Goal: Information Seeking & Learning: Learn about a topic

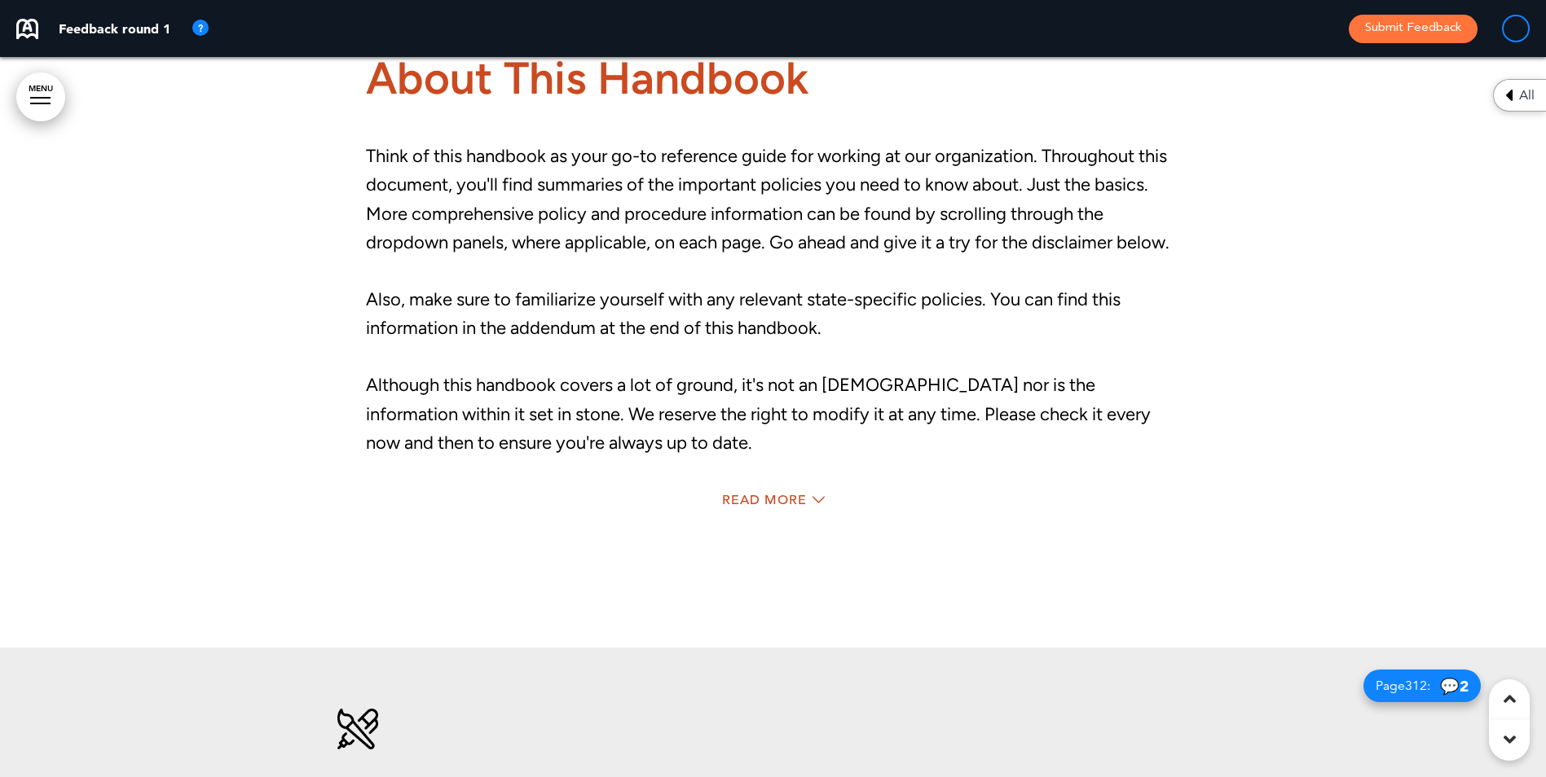
scroll to position [2608, 0]
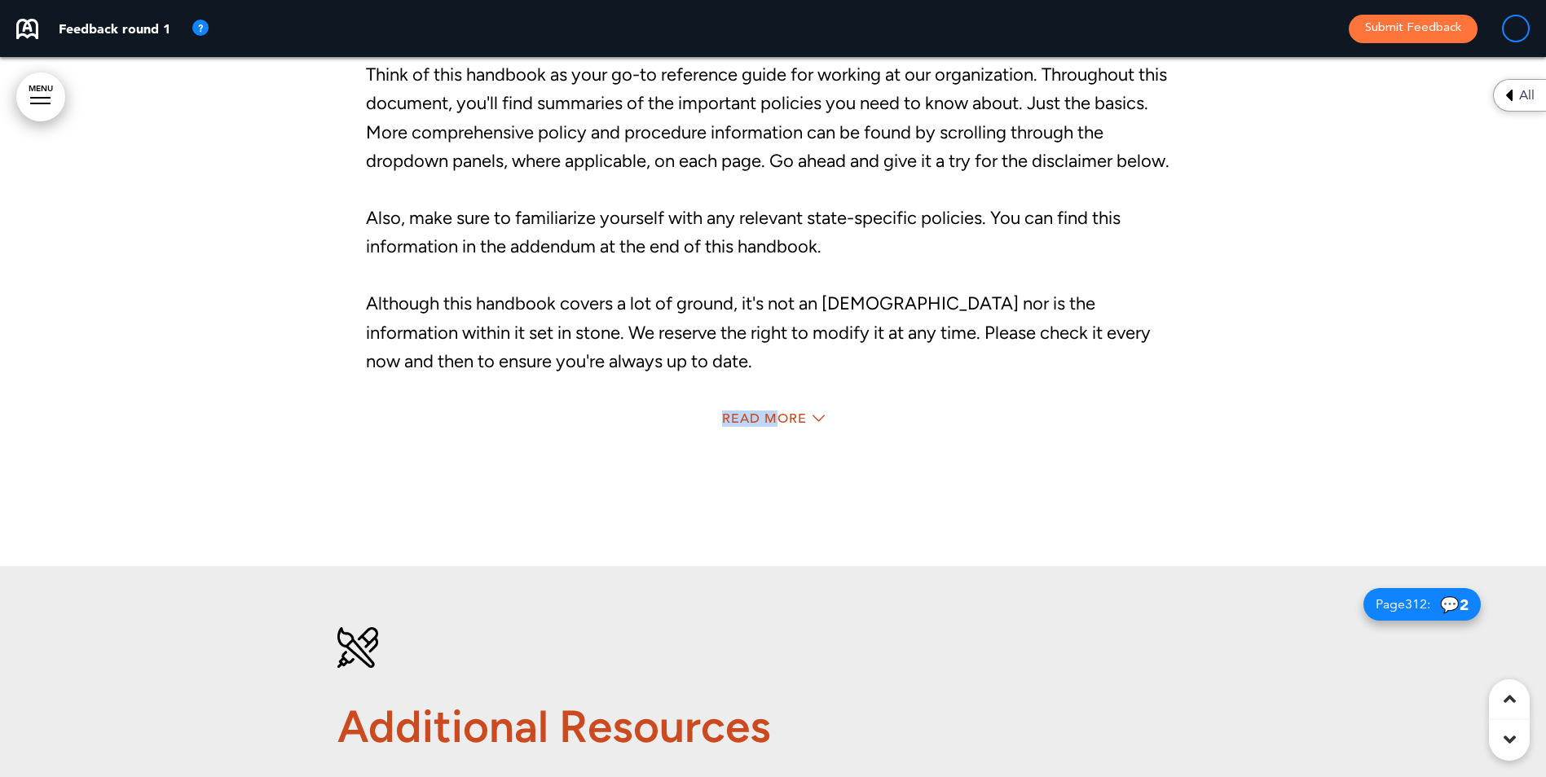
drag, startPoint x: 780, startPoint y: 403, endPoint x: 660, endPoint y: 436, distance: 124.3
click at [662, 438] on div "About This Handbook Think of this handbook as your go-to reference guide for wo…" at bounding box center [773, 206] width 815 height 585
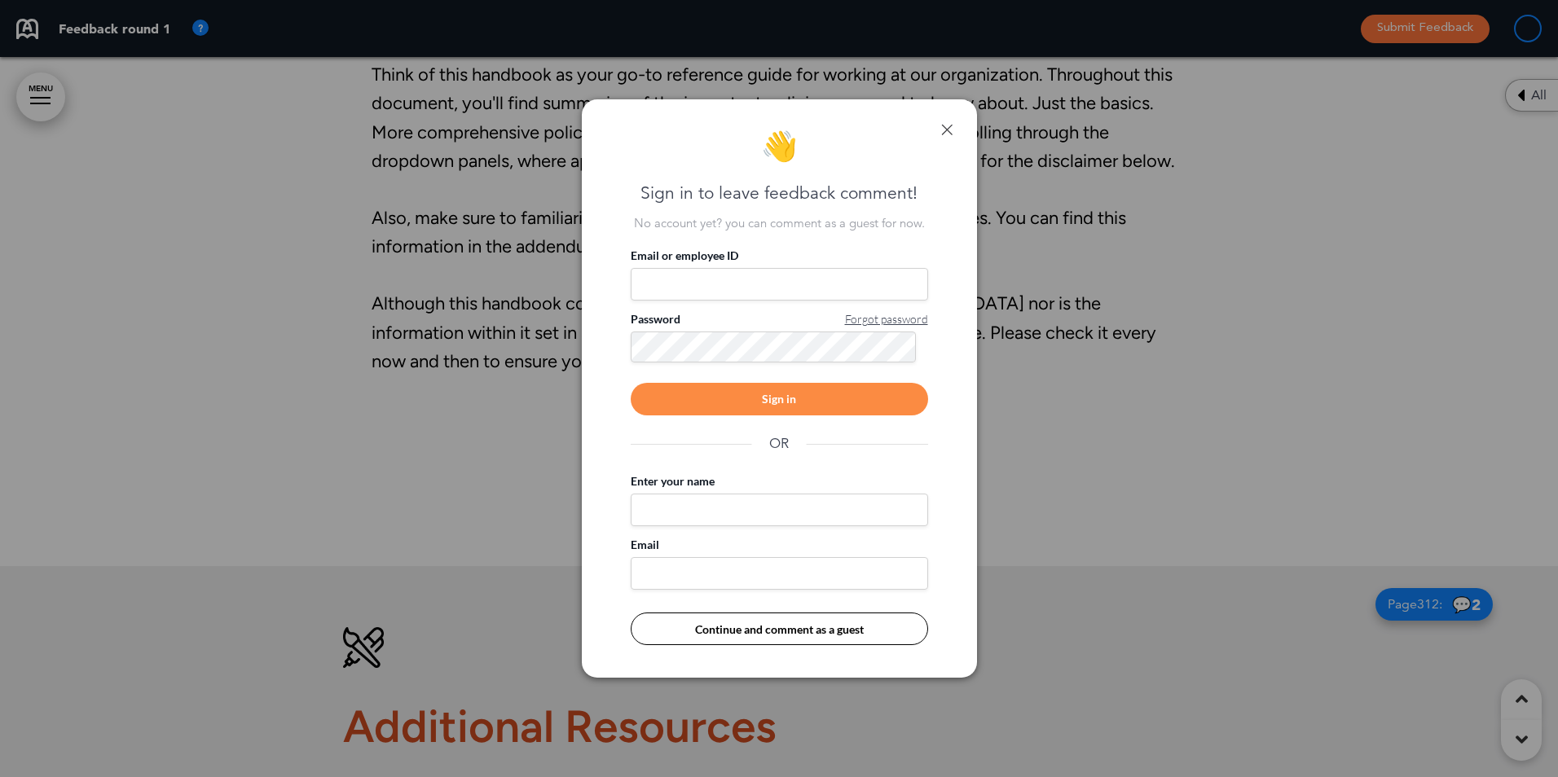
click at [941, 130] on link at bounding box center [946, 129] width 11 height 11
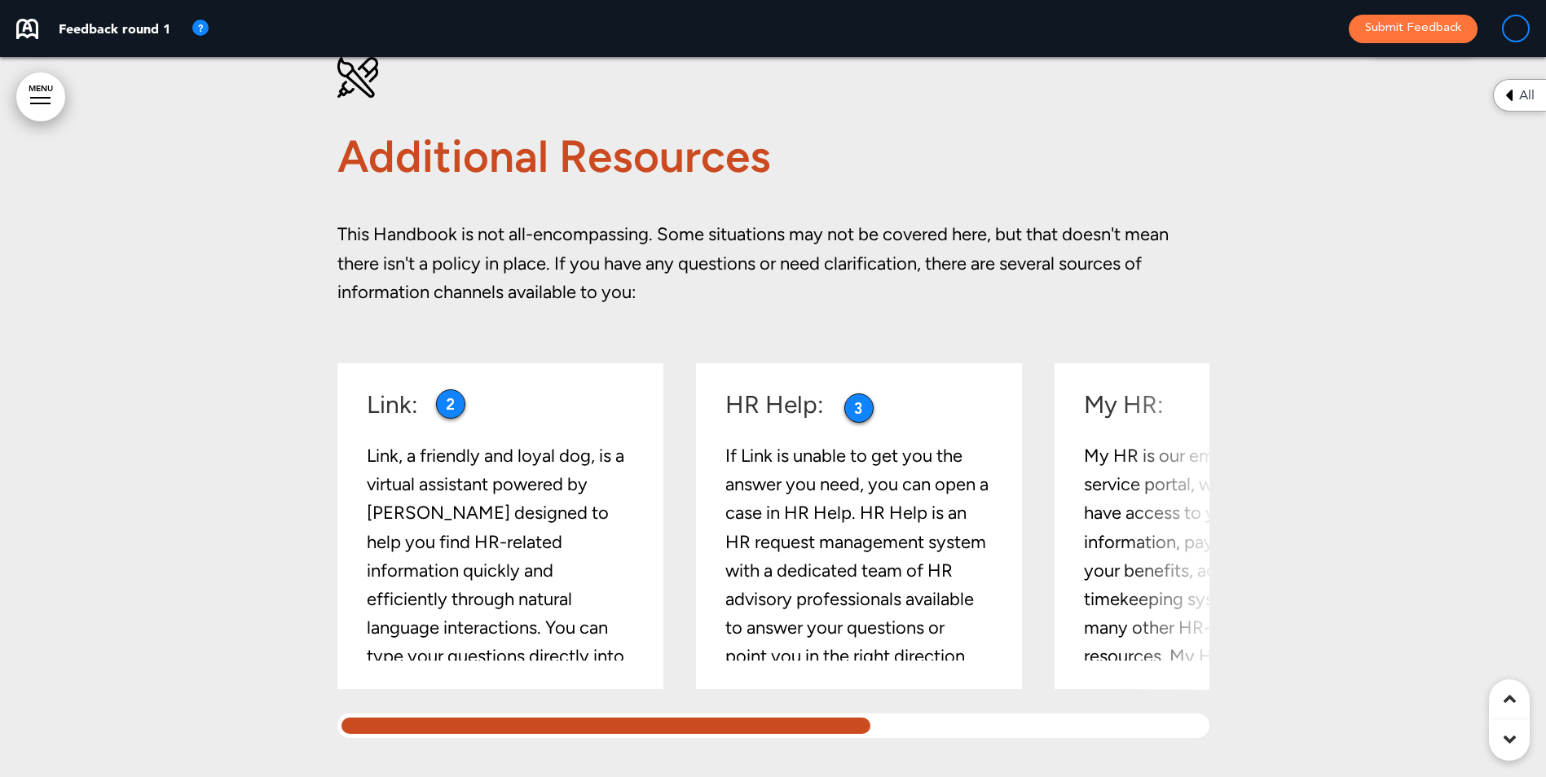
scroll to position [3341, 0]
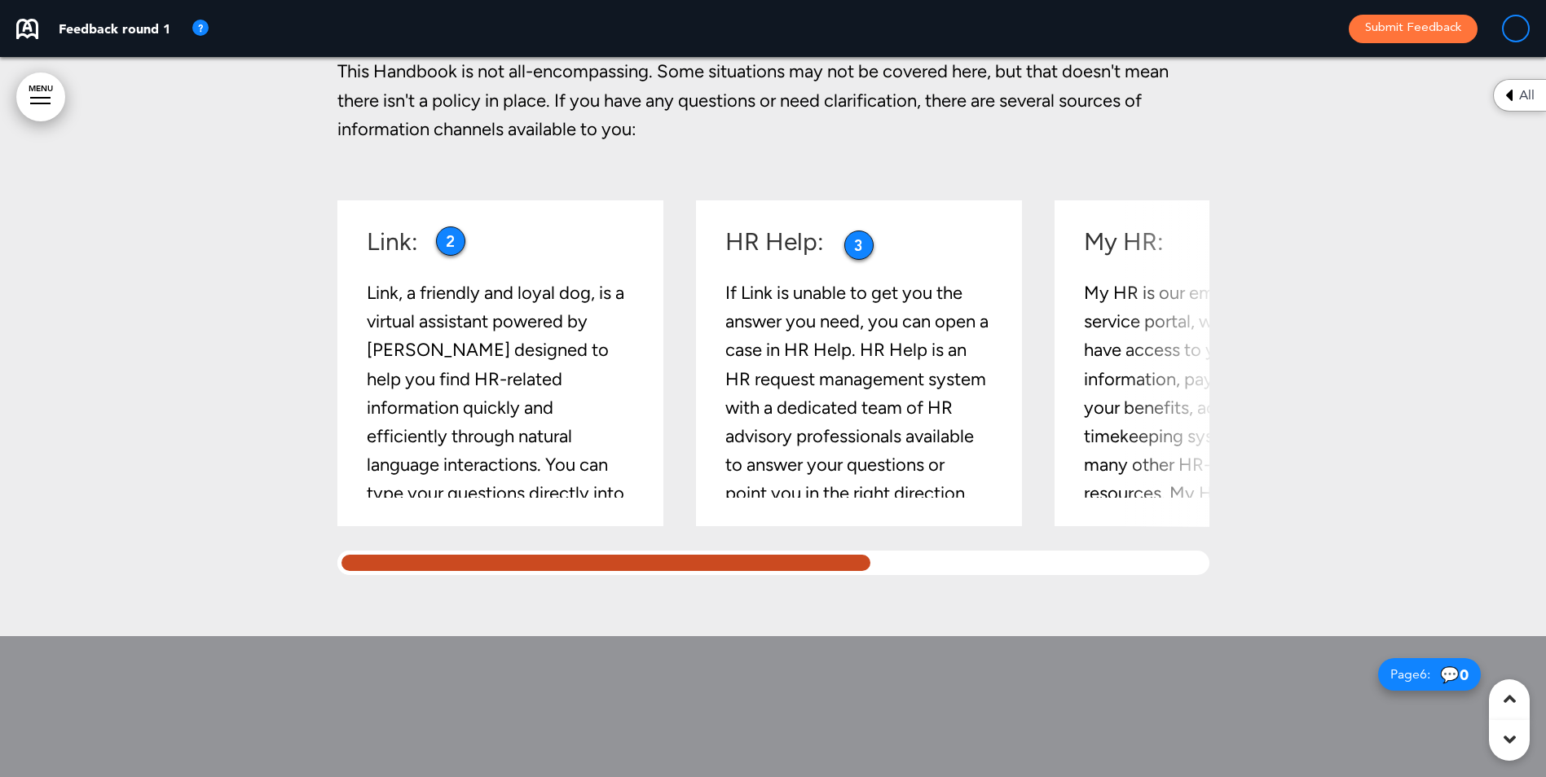
drag, startPoint x: 736, startPoint y: 548, endPoint x: 843, endPoint y: 548, distance: 107.6
click at [843, 548] on div "Link: Link, a friendly and loyal dog, is a virtual assistant powered by [PERSON…" at bounding box center [773, 387] width 872 height 375
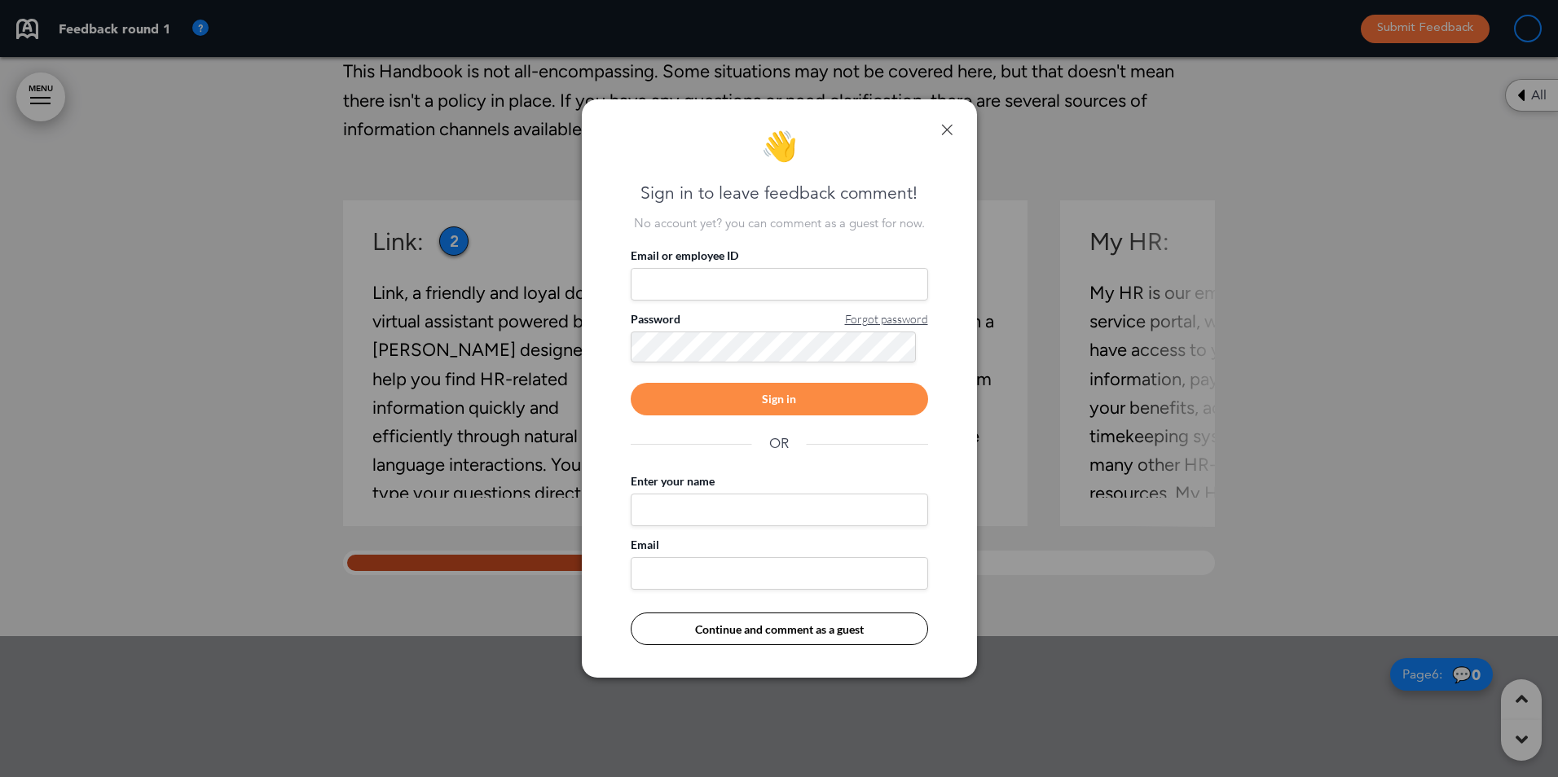
click at [950, 132] on link at bounding box center [946, 129] width 11 height 11
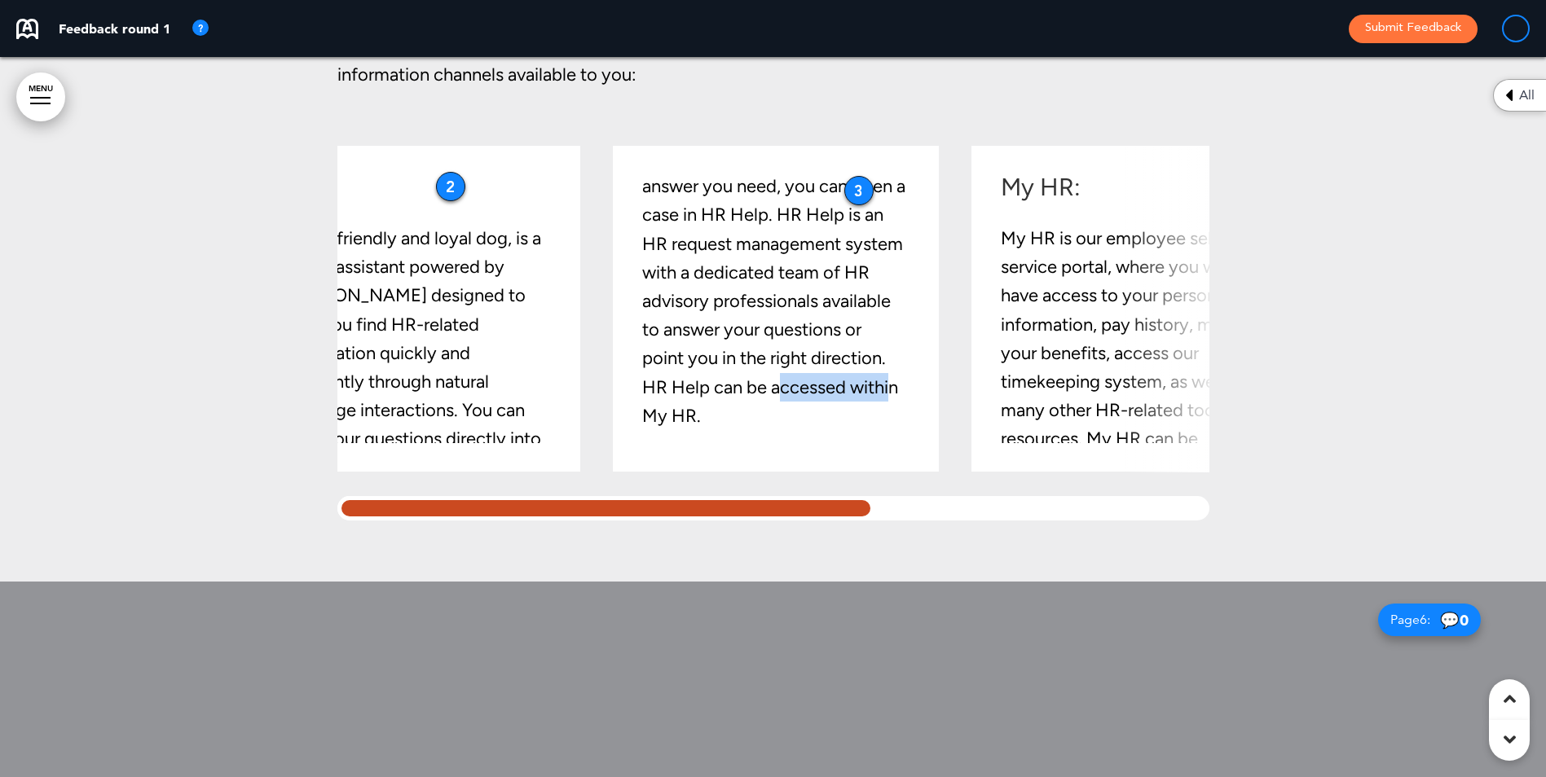
scroll to position [0, 0]
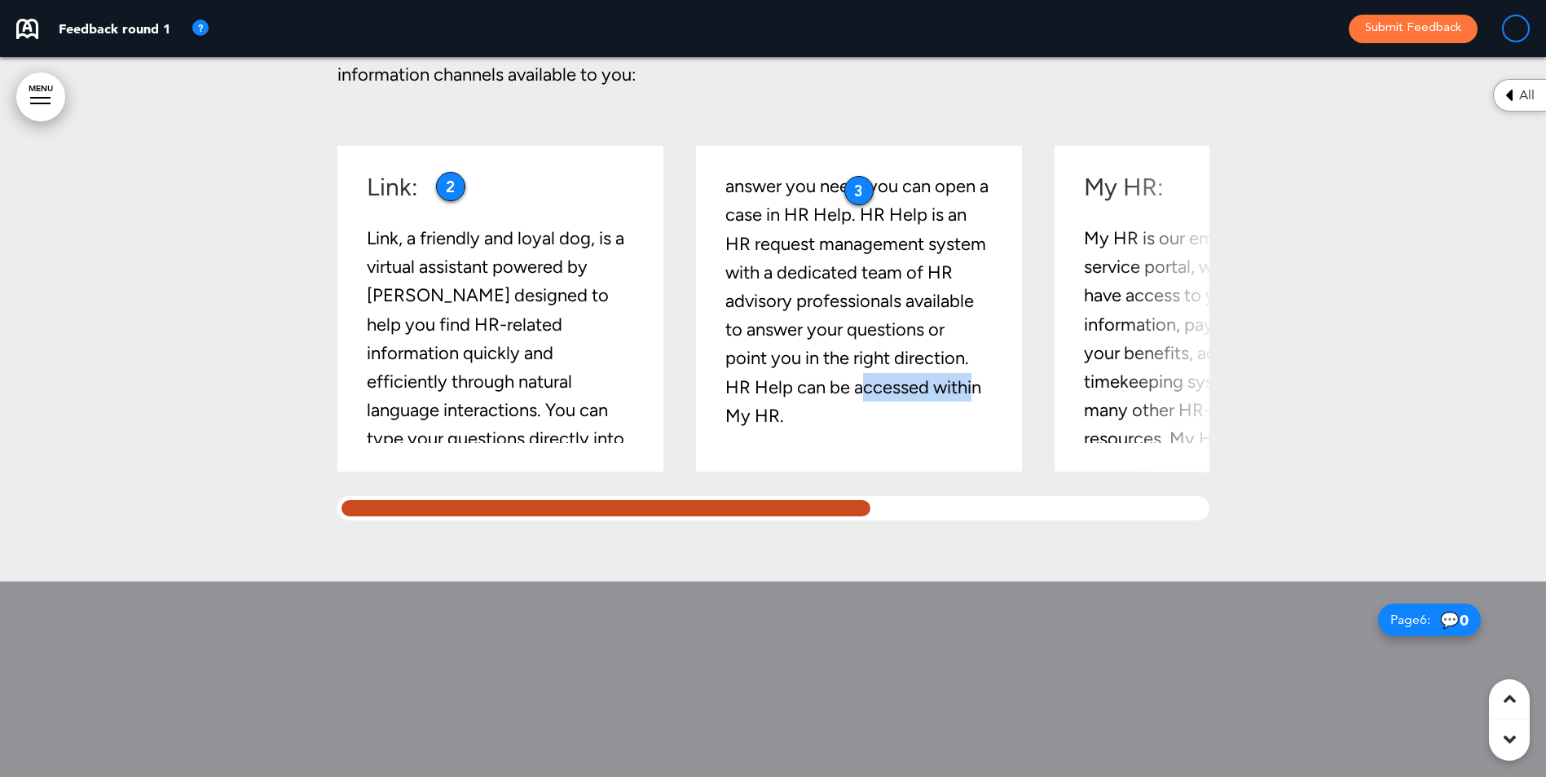
click at [724, 502] on div at bounding box center [606, 508] width 538 height 24
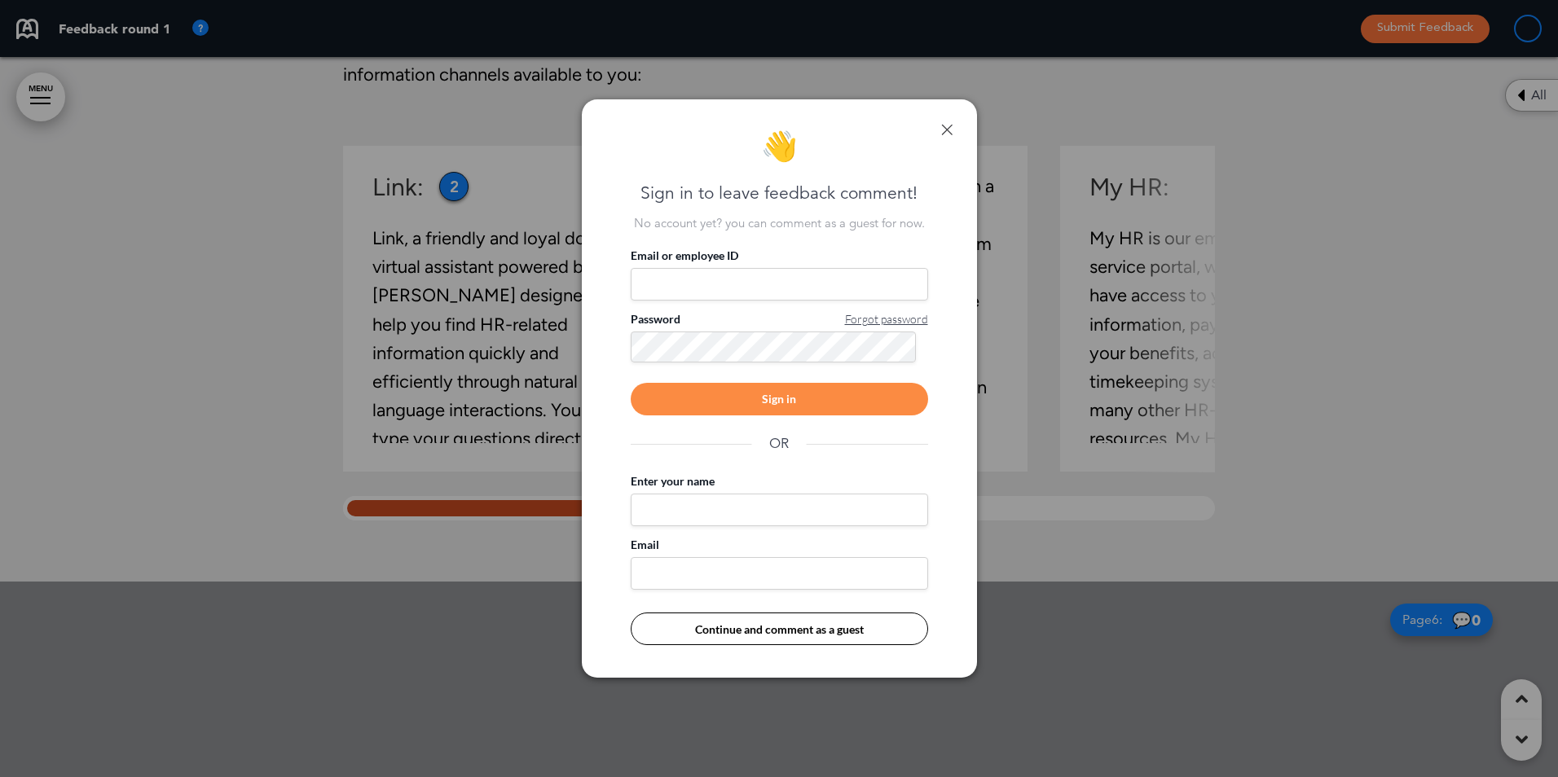
click at [946, 121] on div "👋 Sign in to leave feedback comment! No account yet? you can comment as a guest…" at bounding box center [779, 388] width 395 height 579
click at [945, 129] on link at bounding box center [946, 129] width 11 height 11
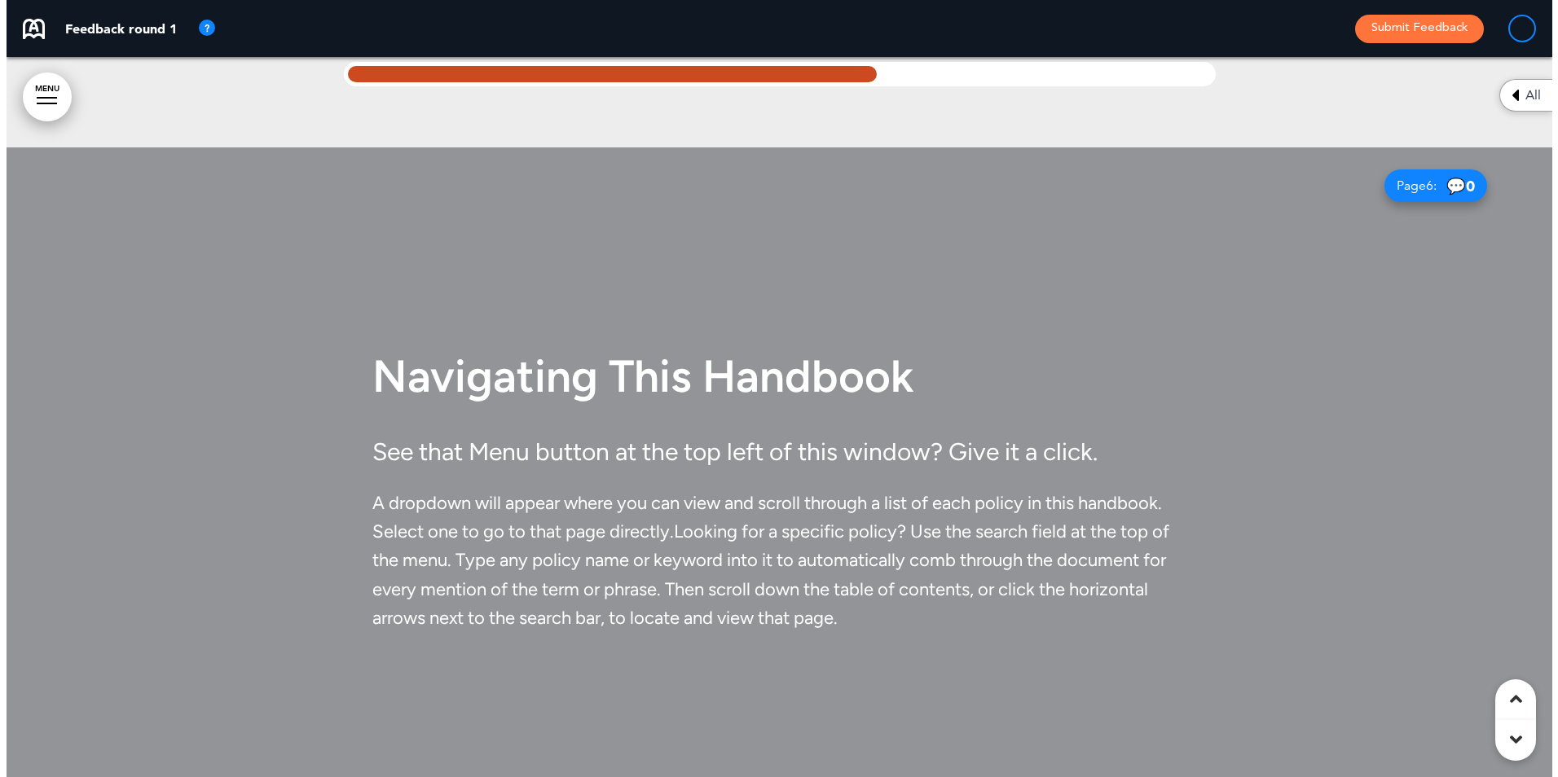
scroll to position [4020, 0]
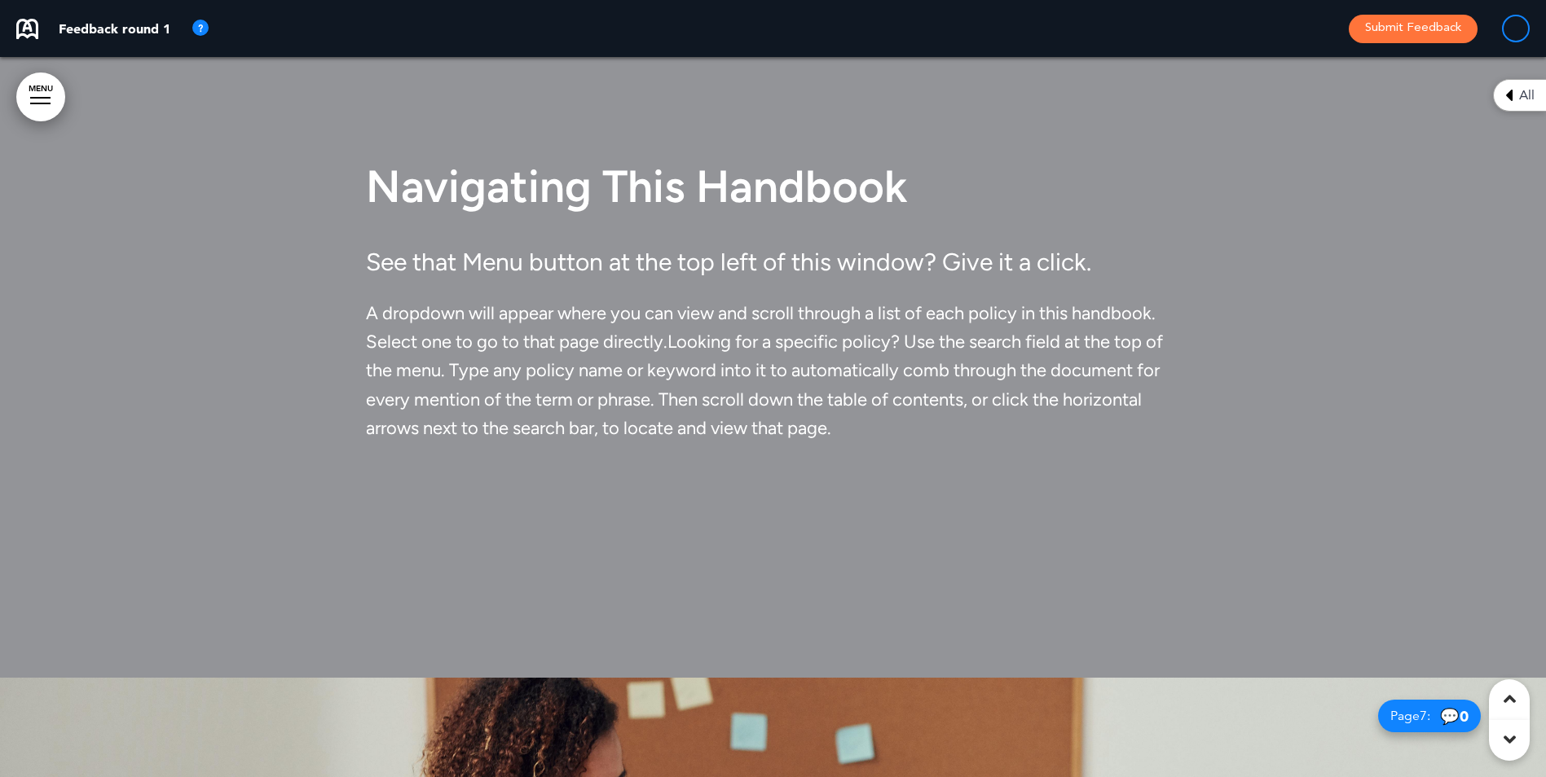
click at [23, 97] on link "MENU" at bounding box center [40, 97] width 49 height 49
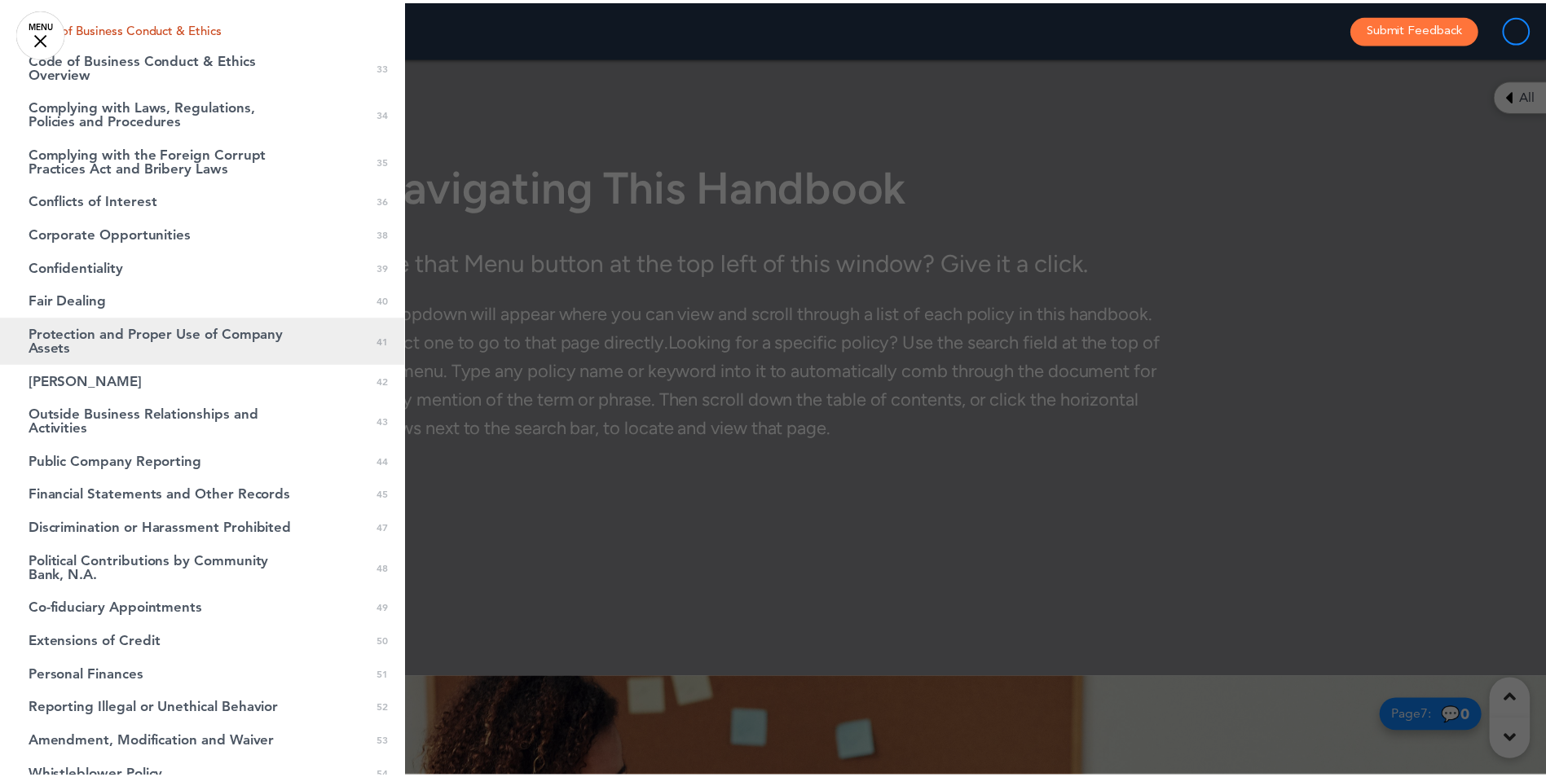
scroll to position [1277, 0]
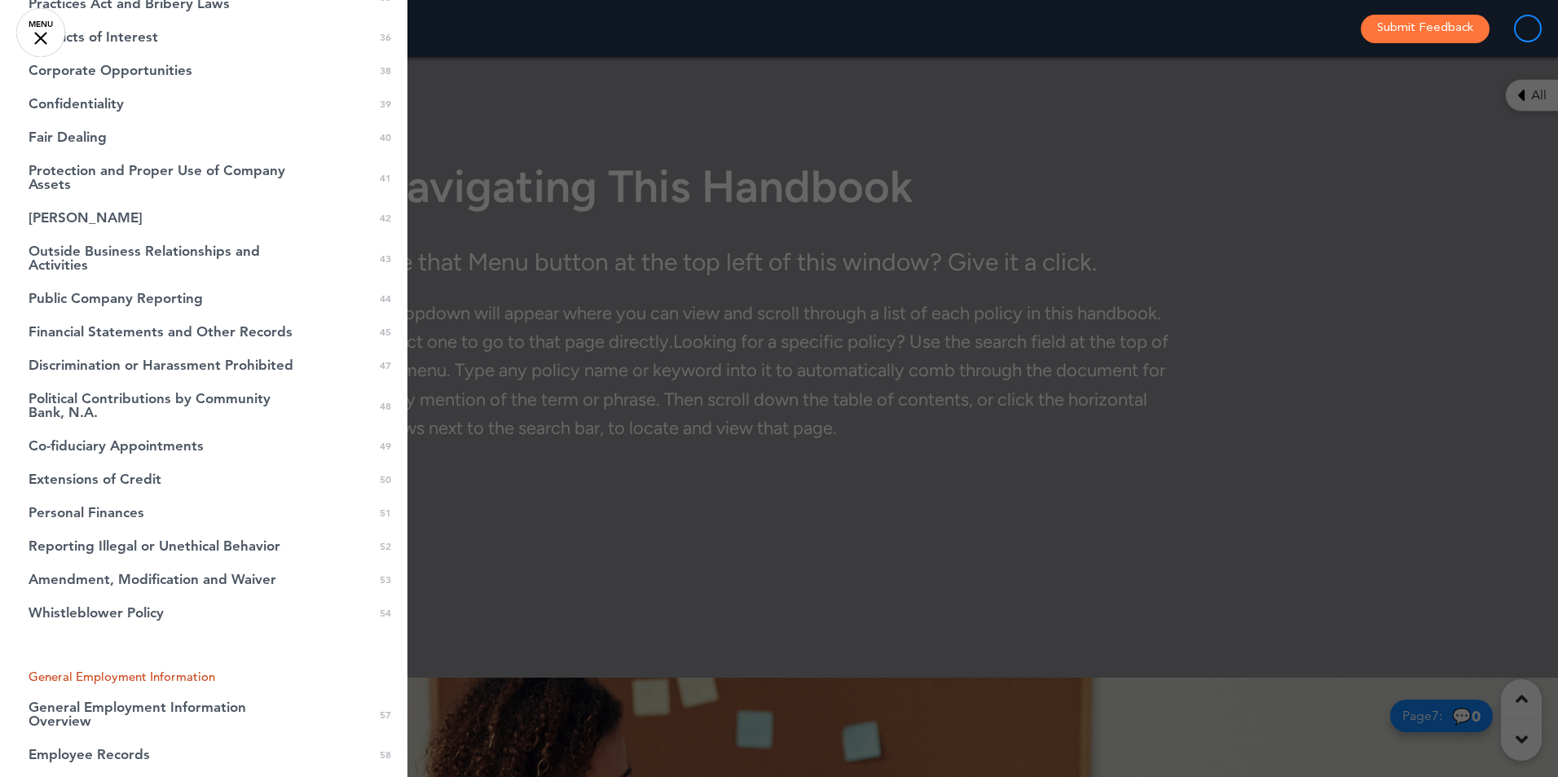
click at [36, 37] on link "MENU" at bounding box center [40, 32] width 49 height 49
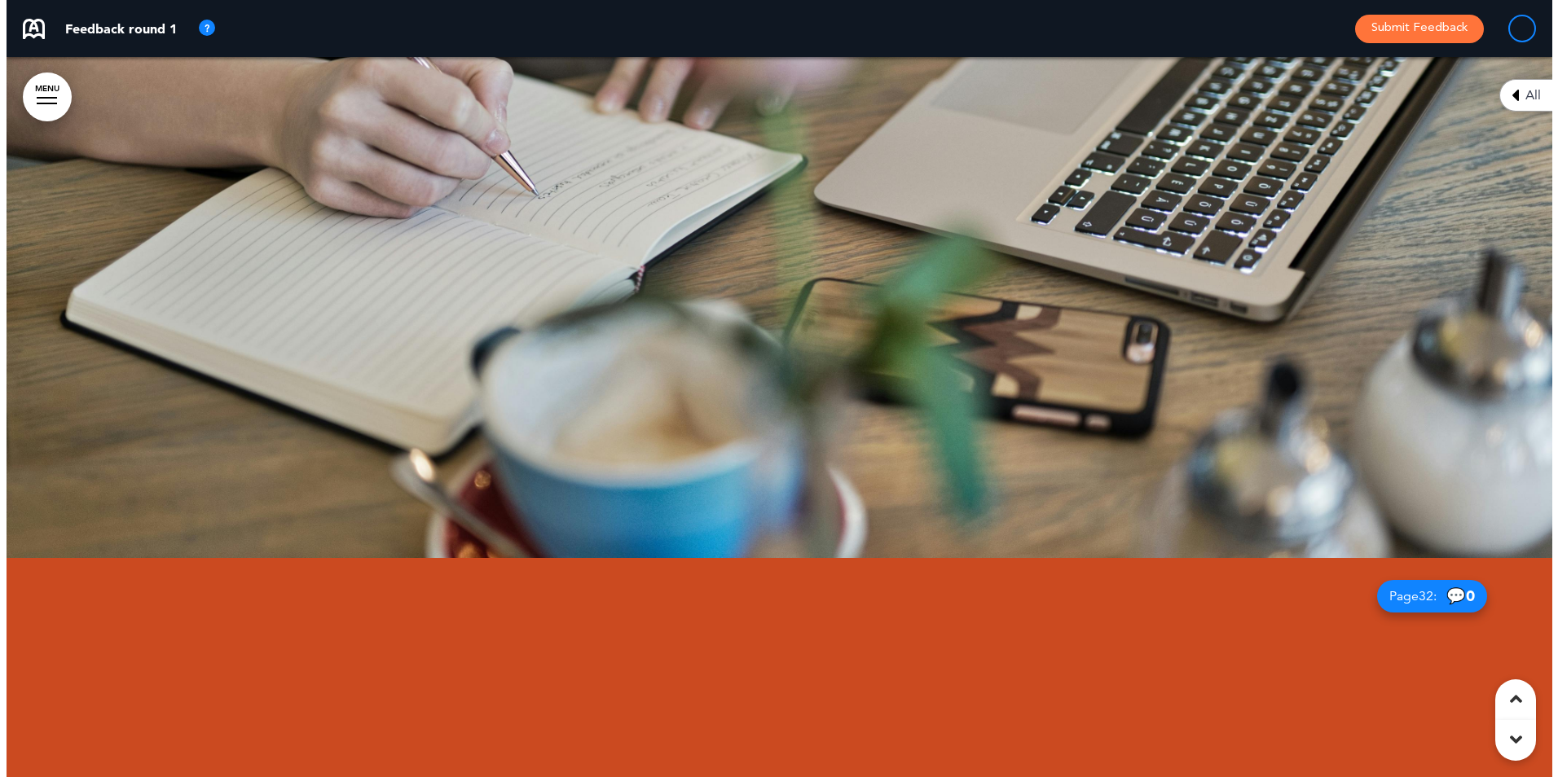
scroll to position [24282, 0]
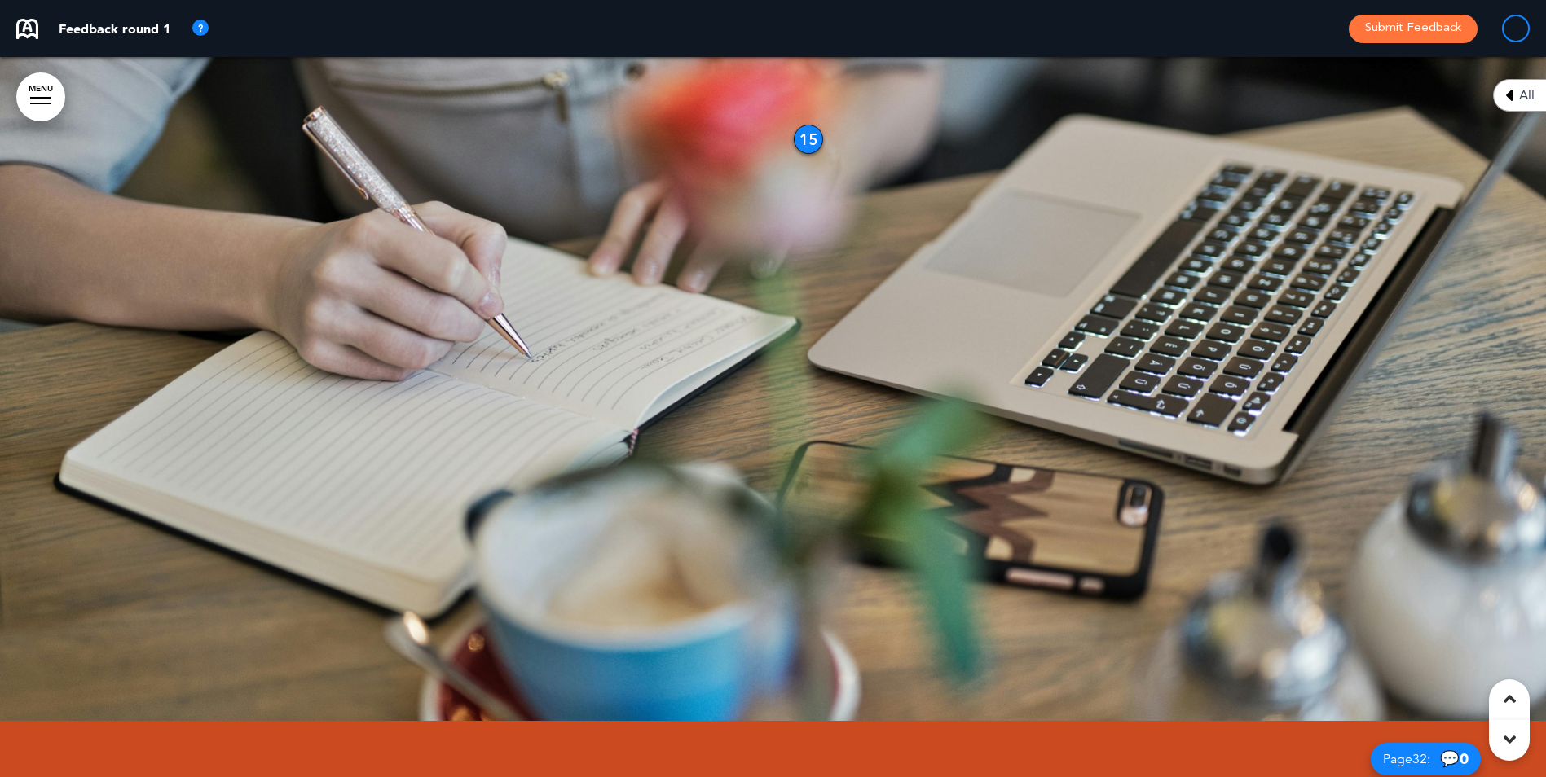
click at [24, 101] on link "MENU" at bounding box center [40, 97] width 49 height 49
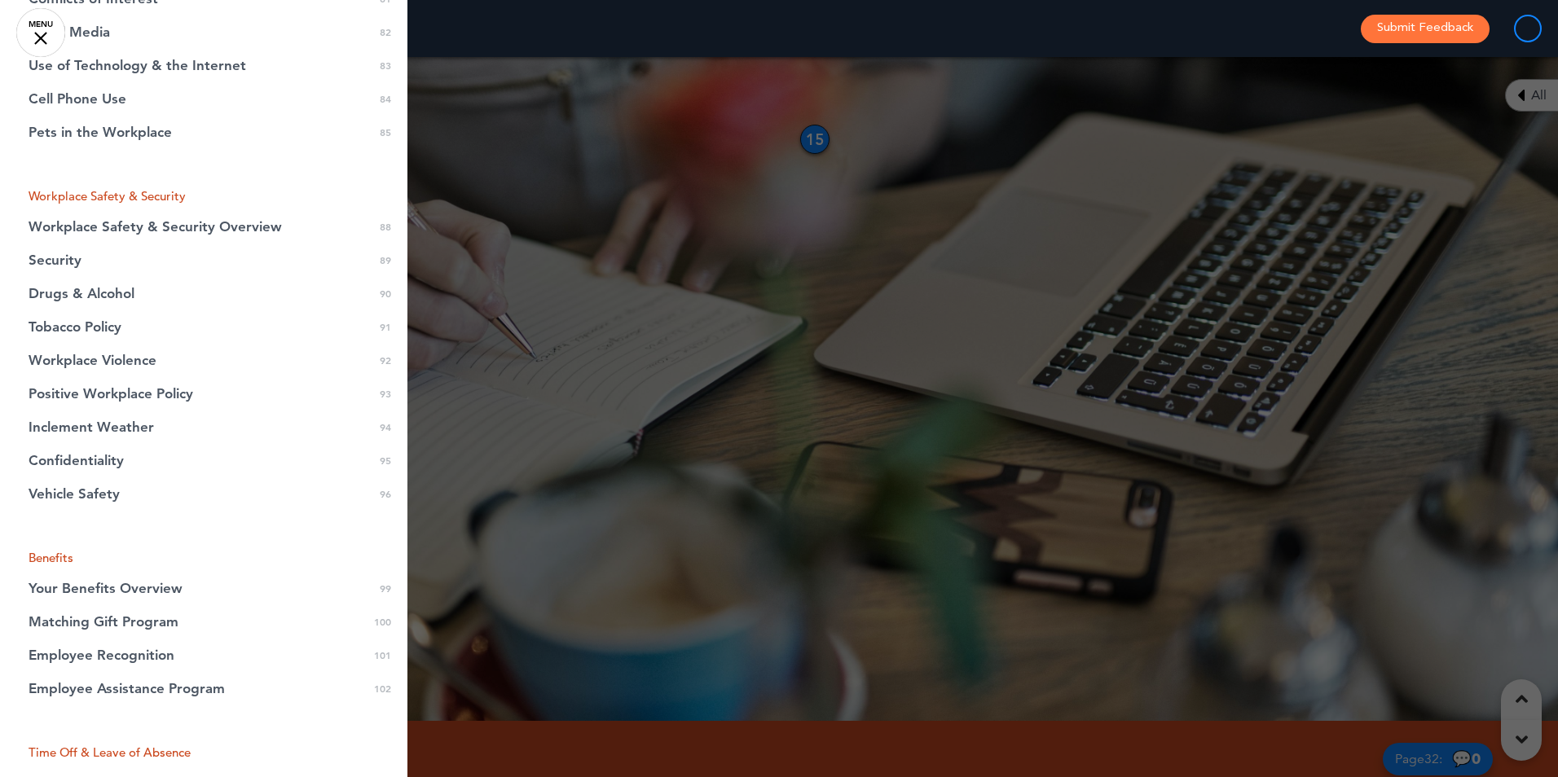
scroll to position [2933, 0]
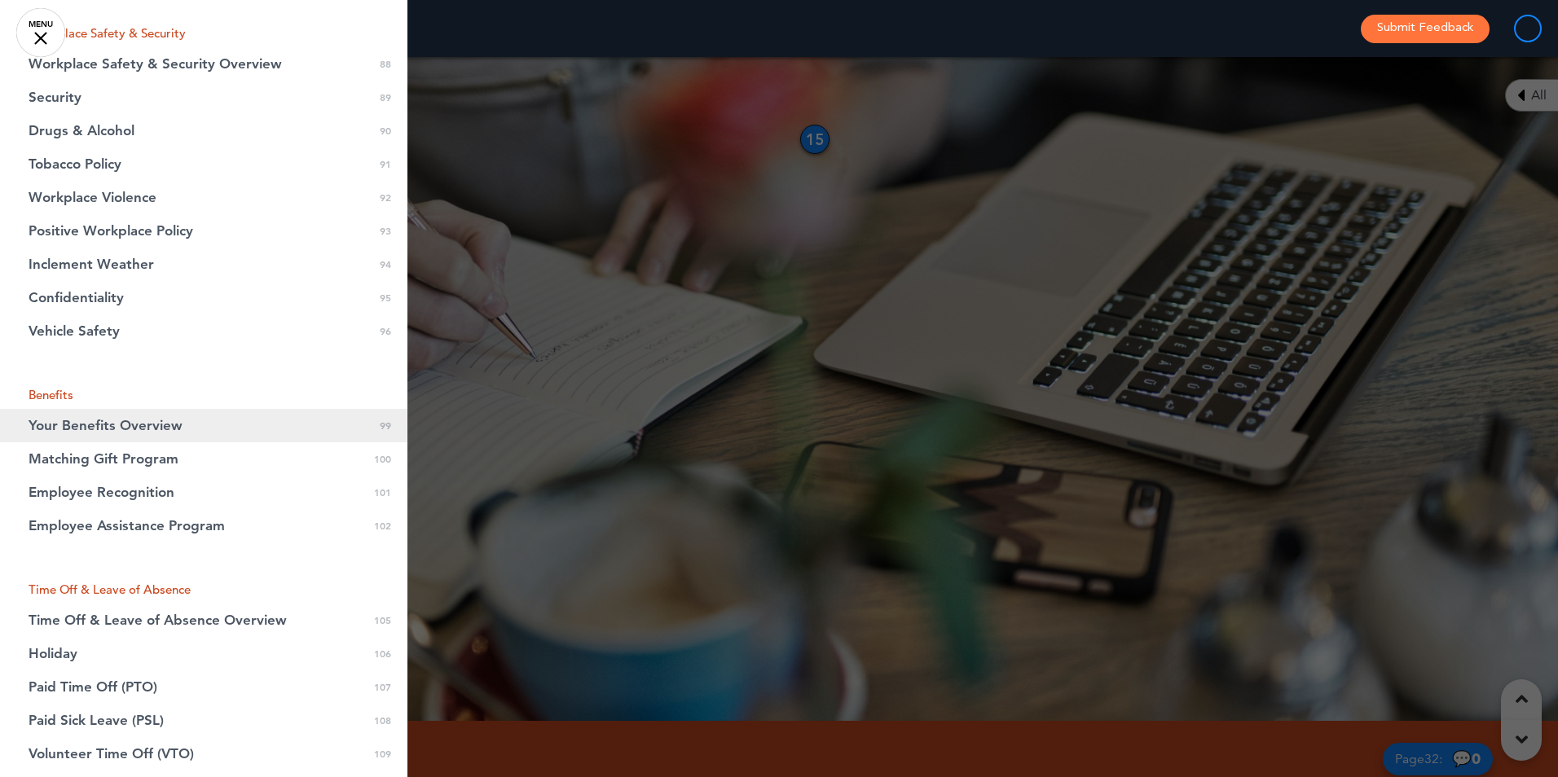
click at [118, 420] on span "Your Benefits Overview" at bounding box center [106, 426] width 154 height 14
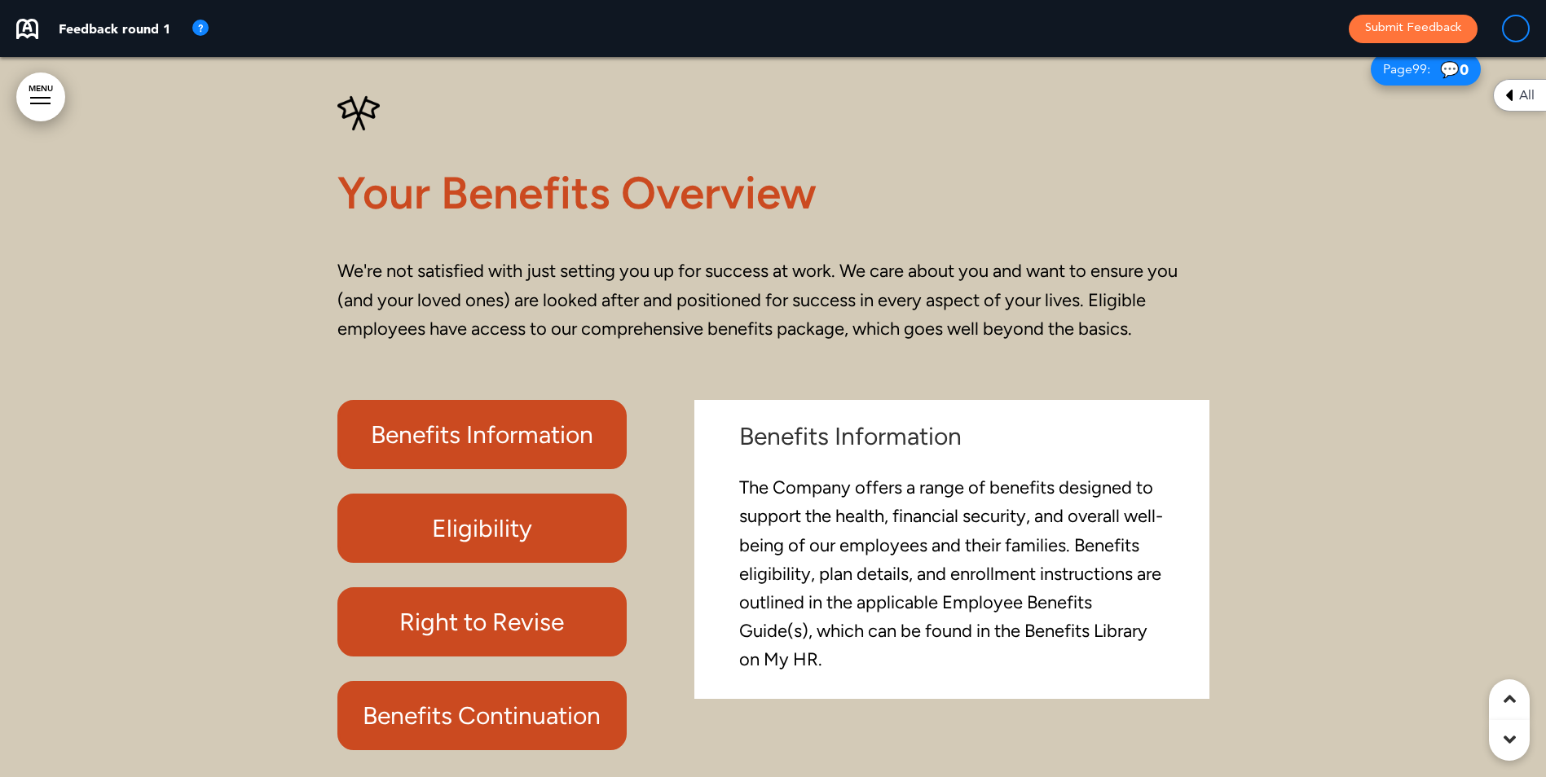
scroll to position [78293, 0]
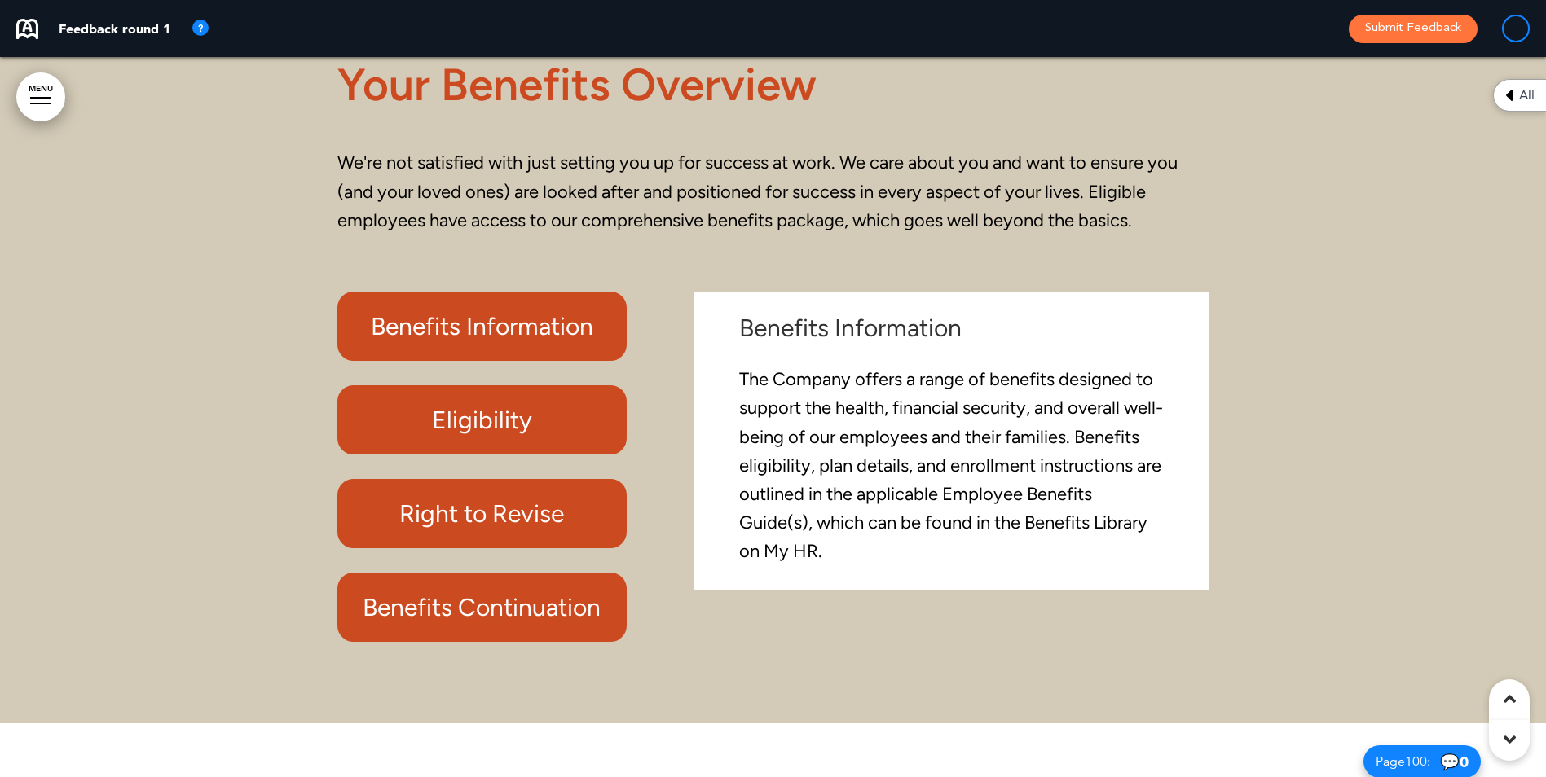
click at [433, 342] on h6 "Benefits Information" at bounding box center [482, 326] width 253 height 32
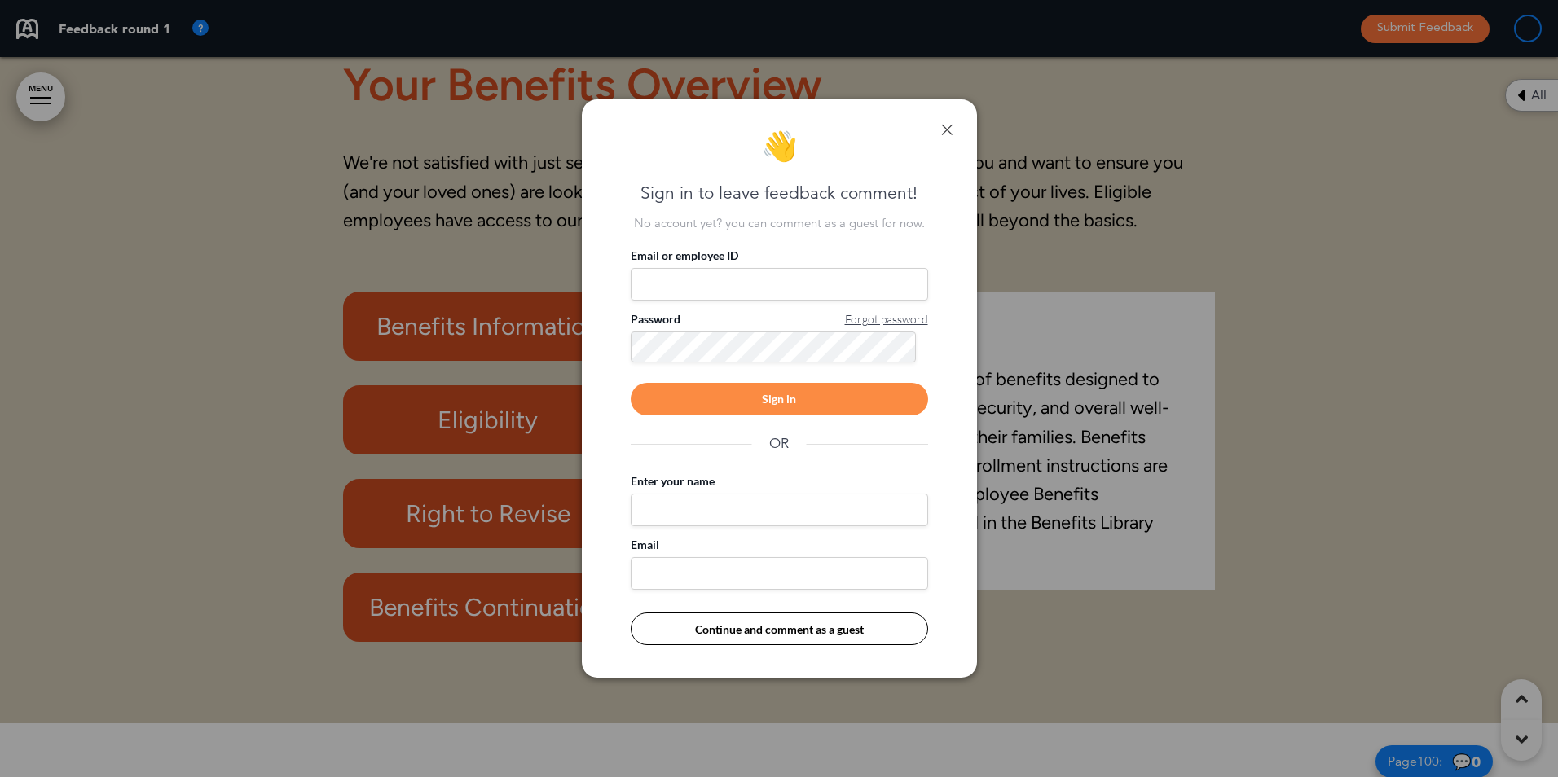
click at [949, 126] on link at bounding box center [946, 129] width 11 height 11
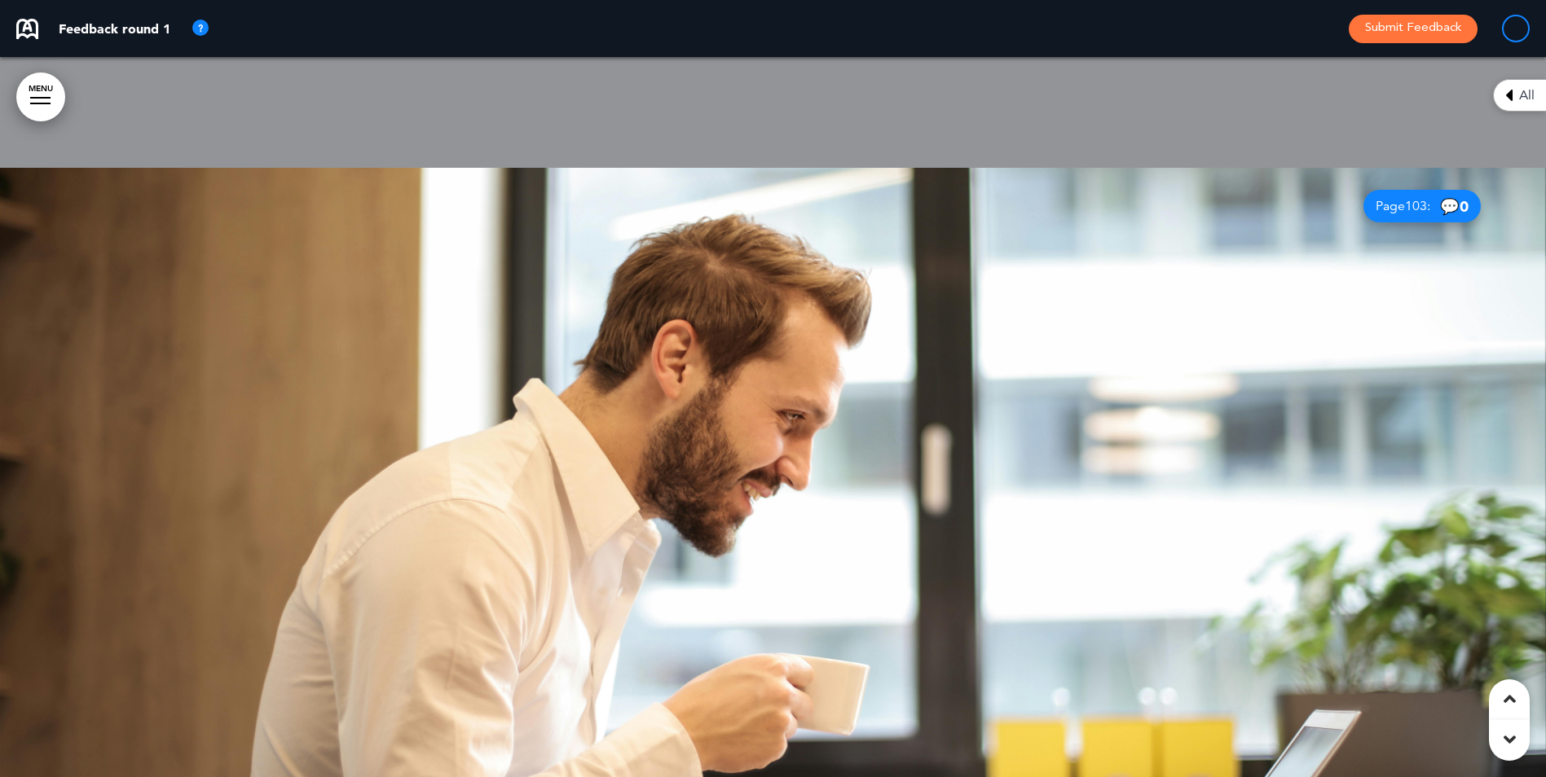
scroll to position [80602, 0]
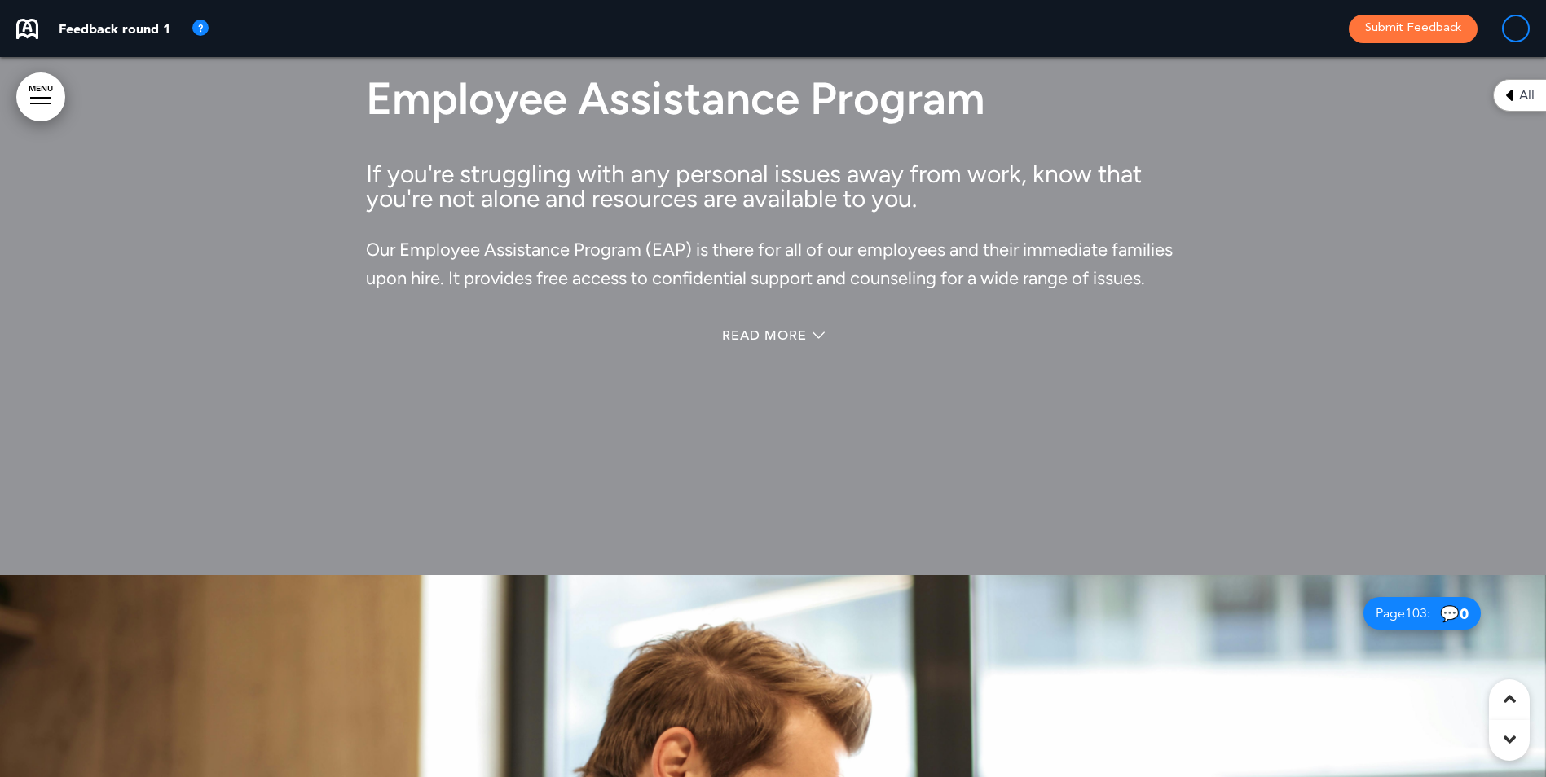
click at [794, 351] on div "Read More" at bounding box center [773, 337] width 815 height 33
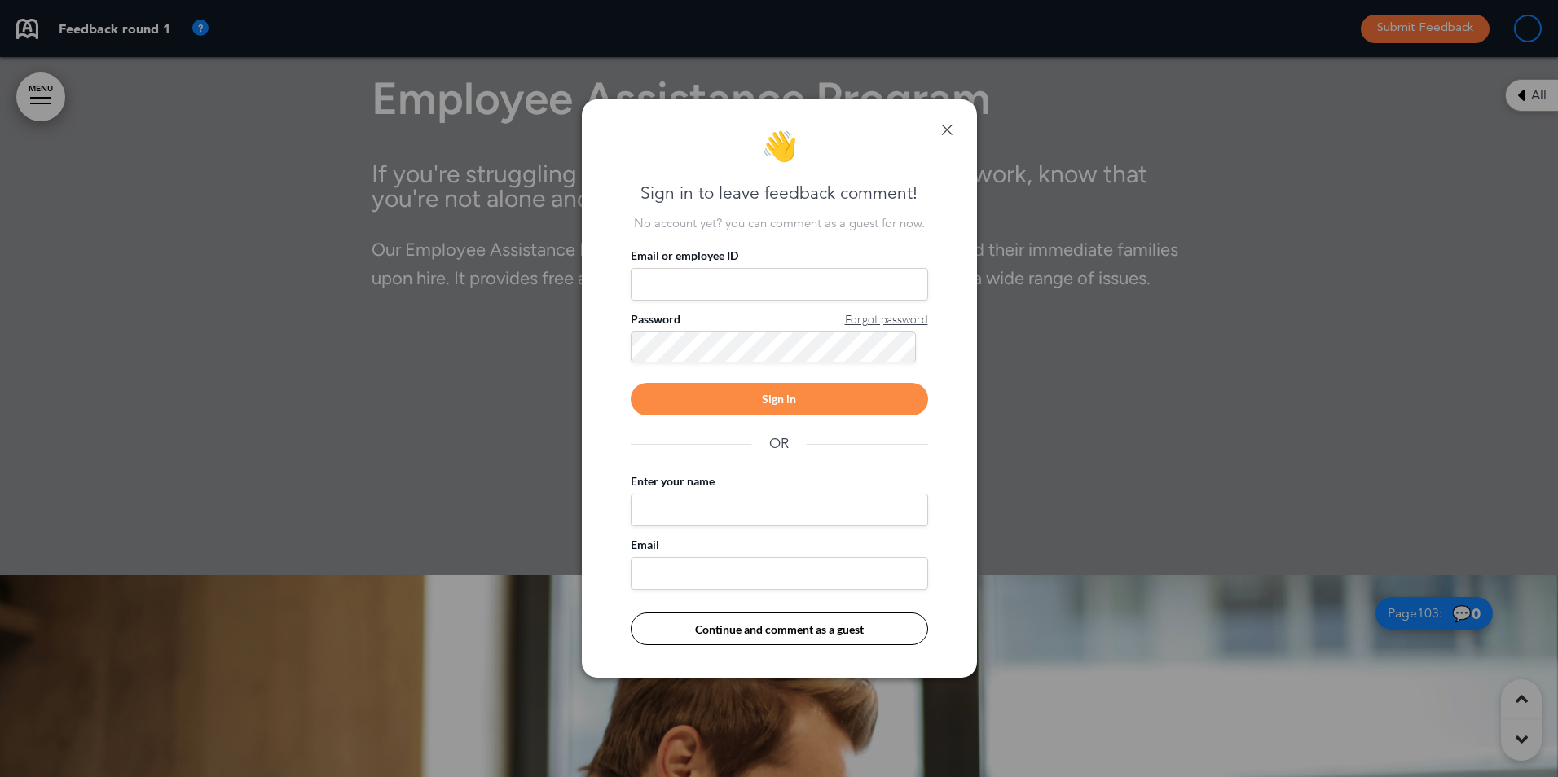
click at [952, 122] on div "👋 Sign in to leave feedback comment! No account yet? you can comment as a guest…" at bounding box center [779, 388] width 395 height 579
click at [947, 125] on link at bounding box center [946, 129] width 11 height 11
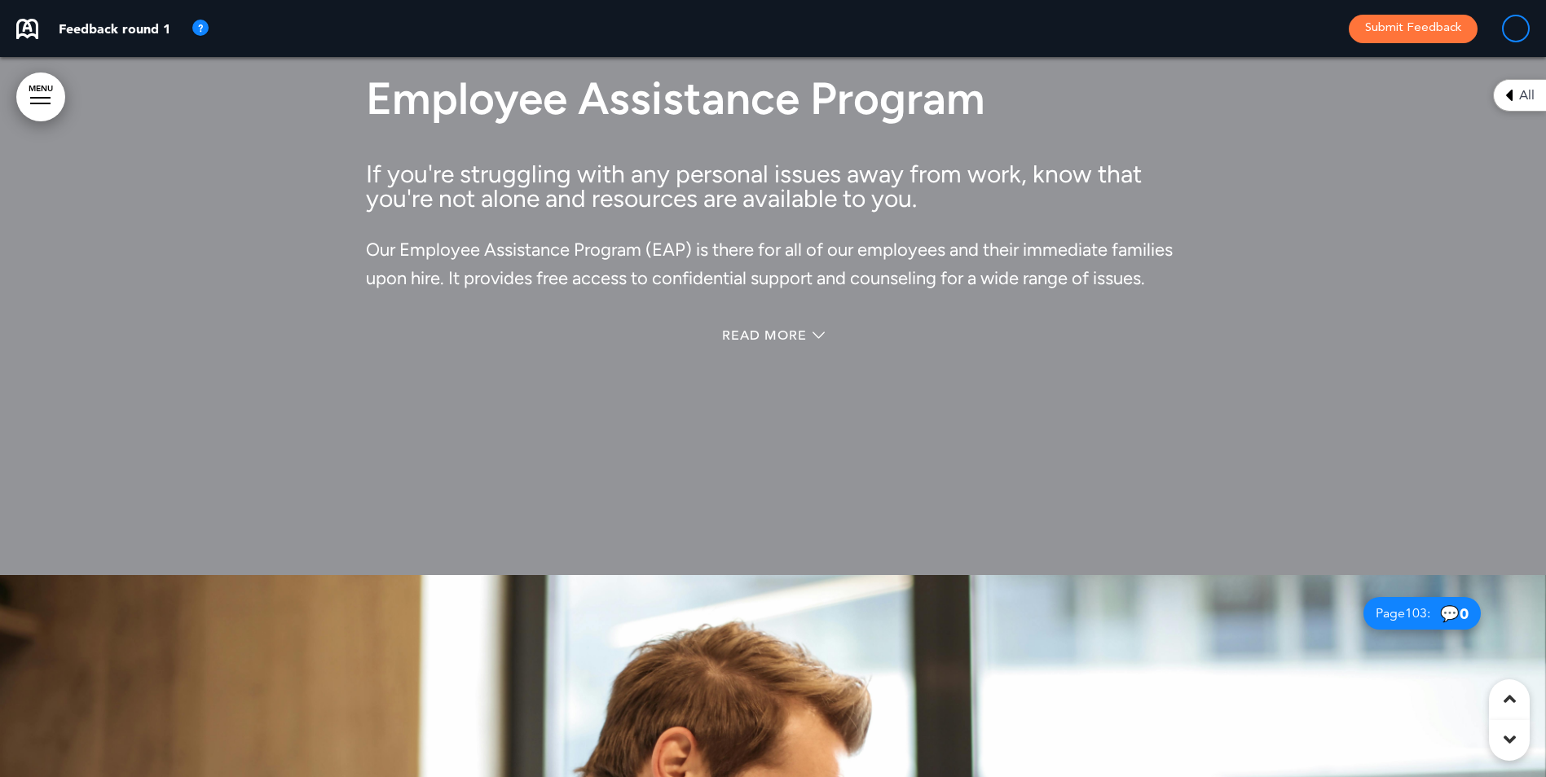
click at [205, 30] on img at bounding box center [201, 29] width 20 height 20
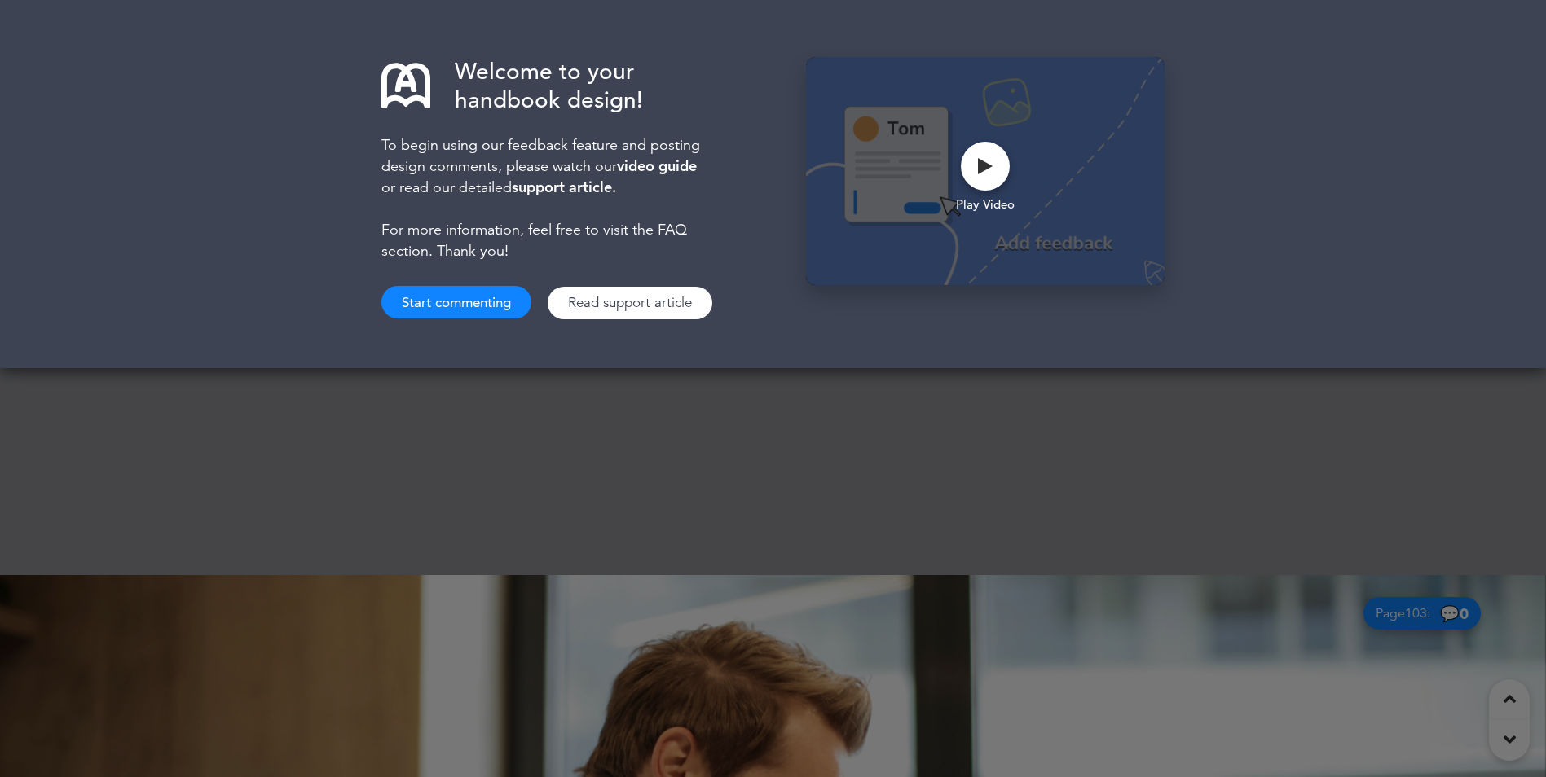
click at [803, 401] on div "Welcome to your handbook design! To begin using our feedback feature and postin…" at bounding box center [773, 388] width 1546 height 777
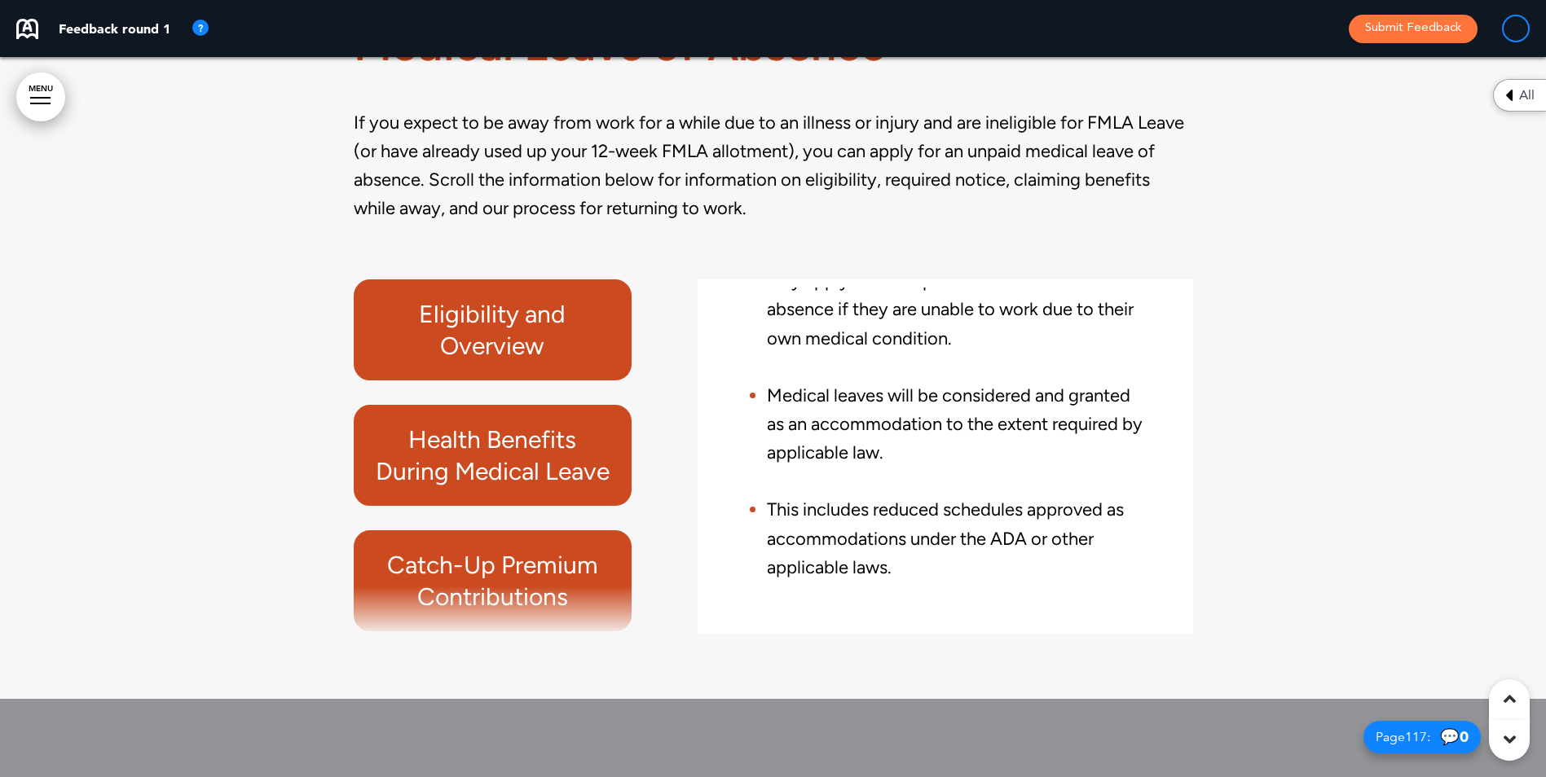
scroll to position [90515, 0]
